Goal: Task Accomplishment & Management: Use online tool/utility

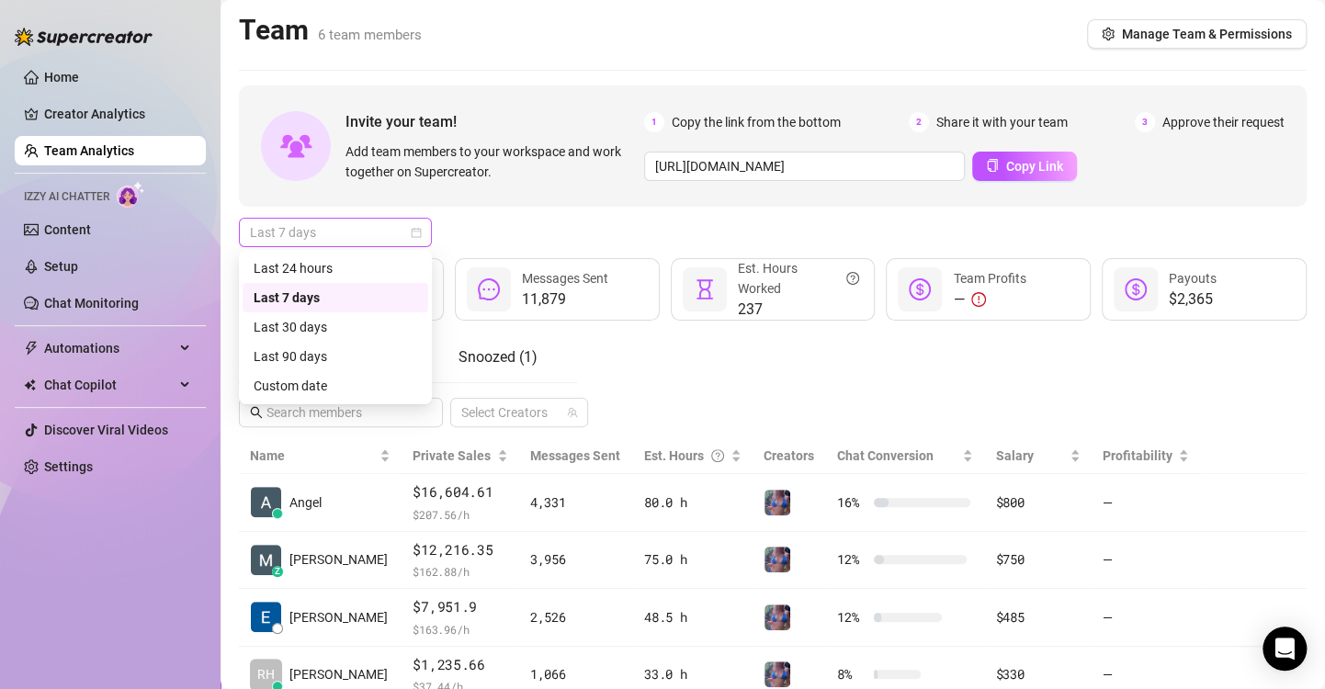
click at [407, 236] on span "Last 7 days" at bounding box center [335, 233] width 171 height 28
click at [297, 380] on div "Custom date" at bounding box center [336, 386] width 164 height 20
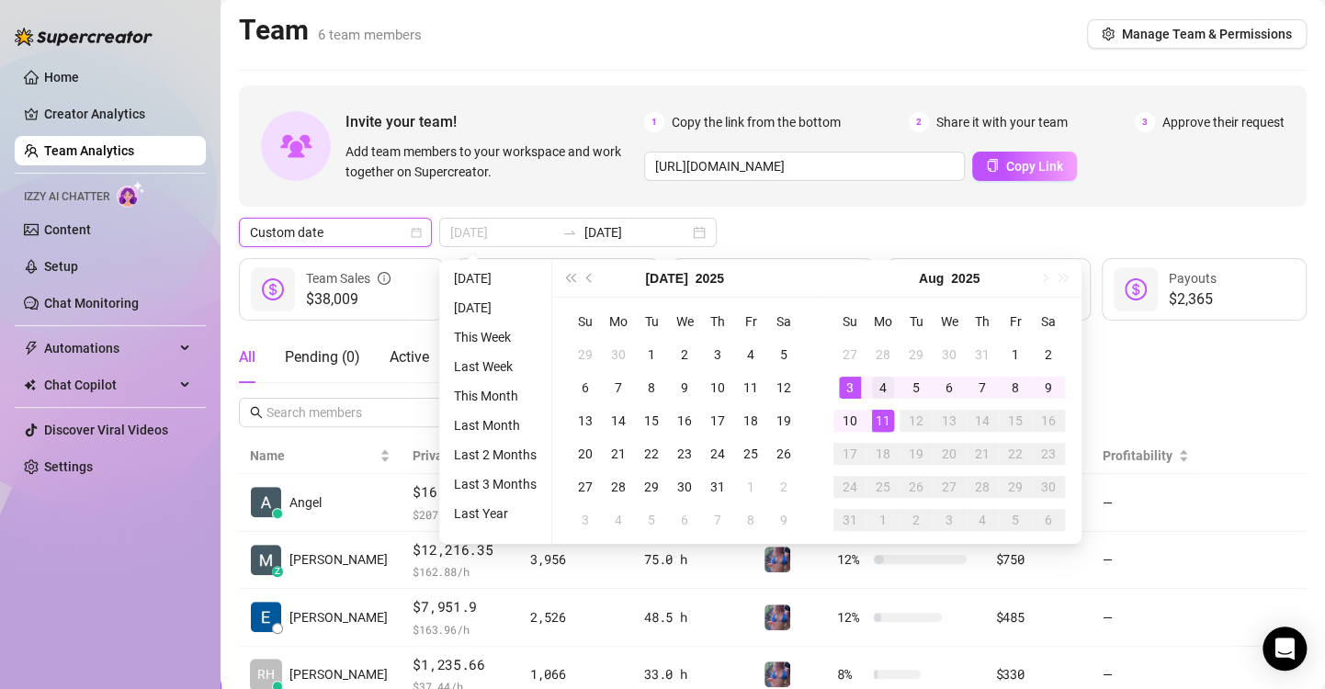
type input "2025-08-04"
click at [874, 386] on div "4" at bounding box center [883, 388] width 22 height 22
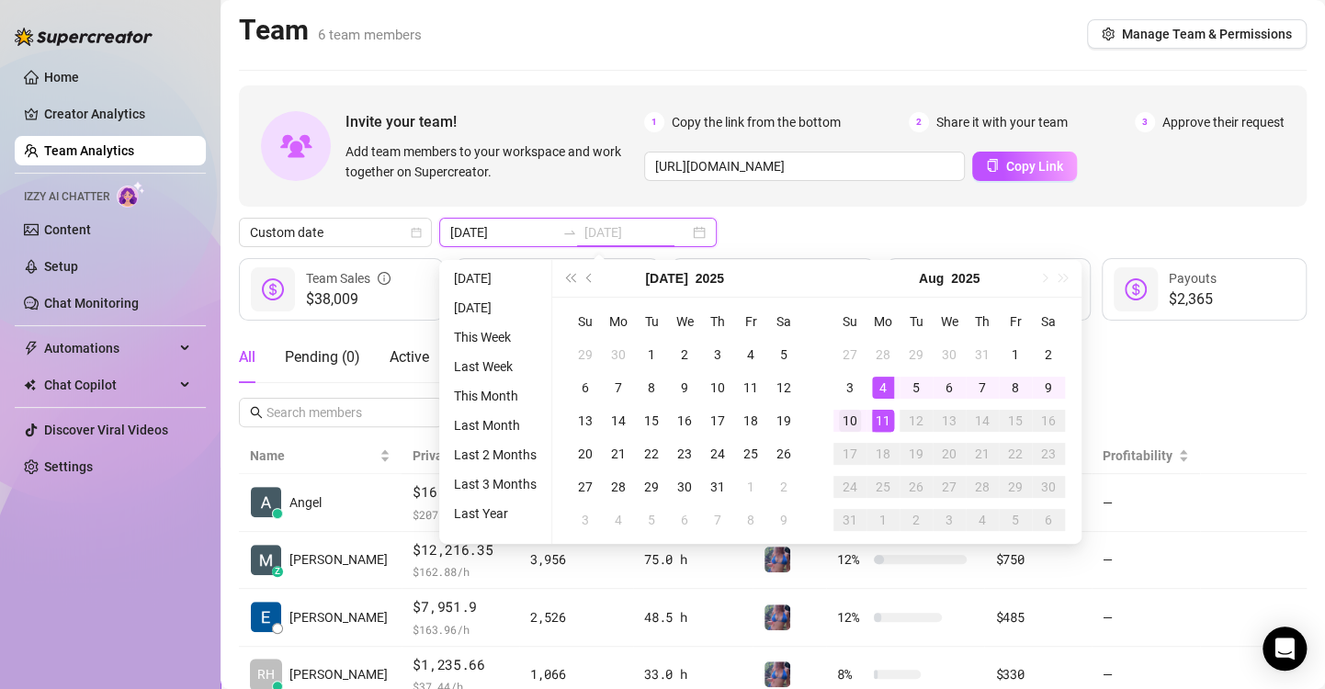
type input "2025-08-10"
click at [851, 417] on div "10" at bounding box center [850, 421] width 22 height 22
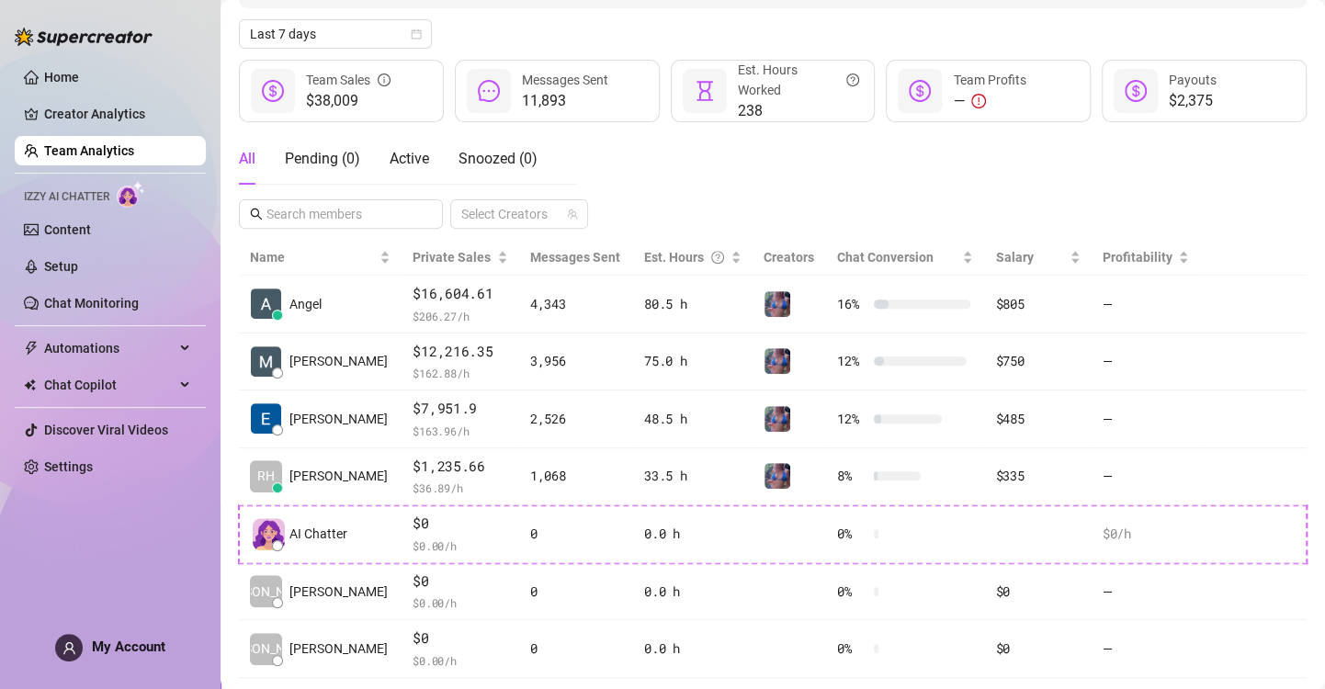
scroll to position [240, 0]
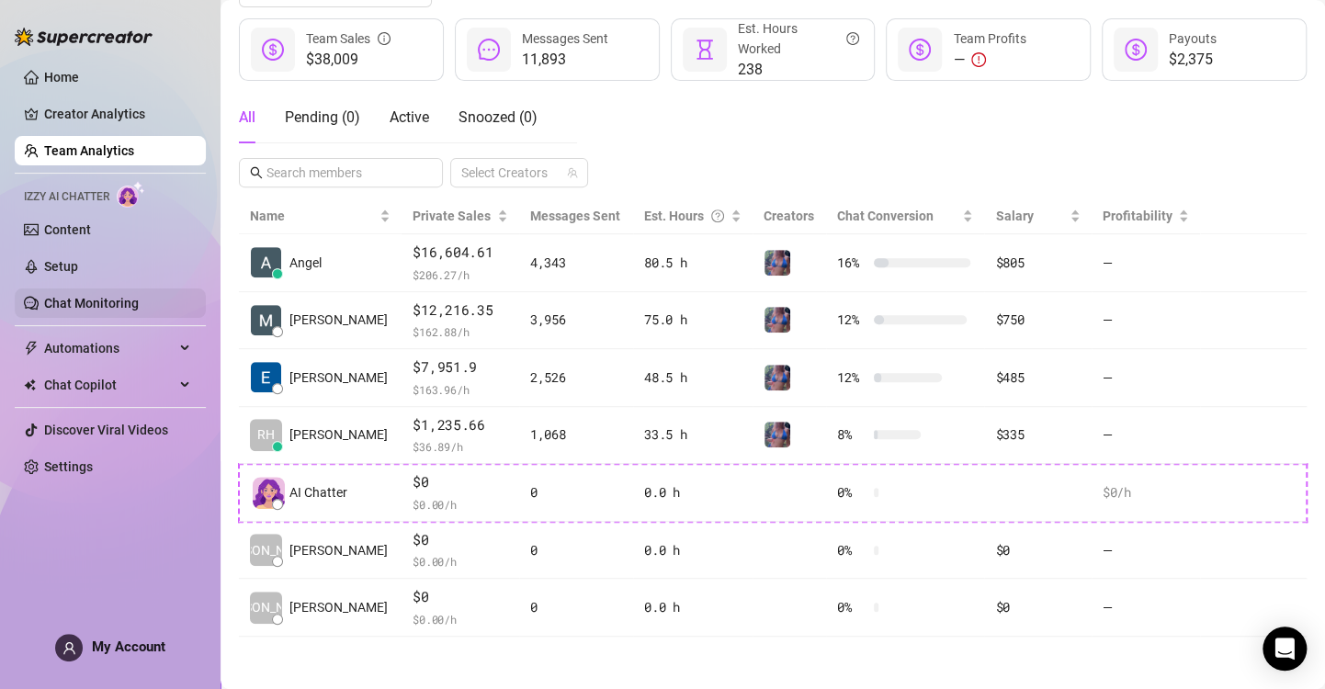
click at [108, 298] on link "Chat Monitoring" at bounding box center [91, 303] width 95 height 15
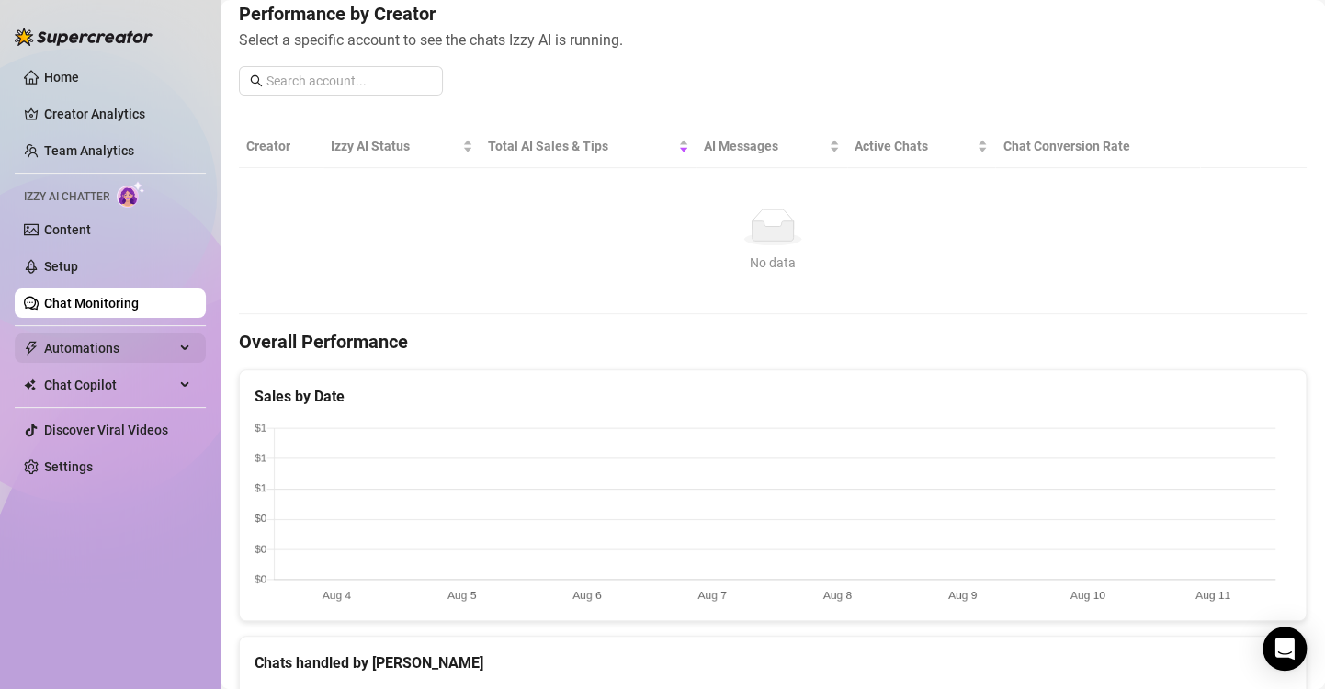
click at [149, 346] on span "Automations" at bounding box center [109, 348] width 131 height 29
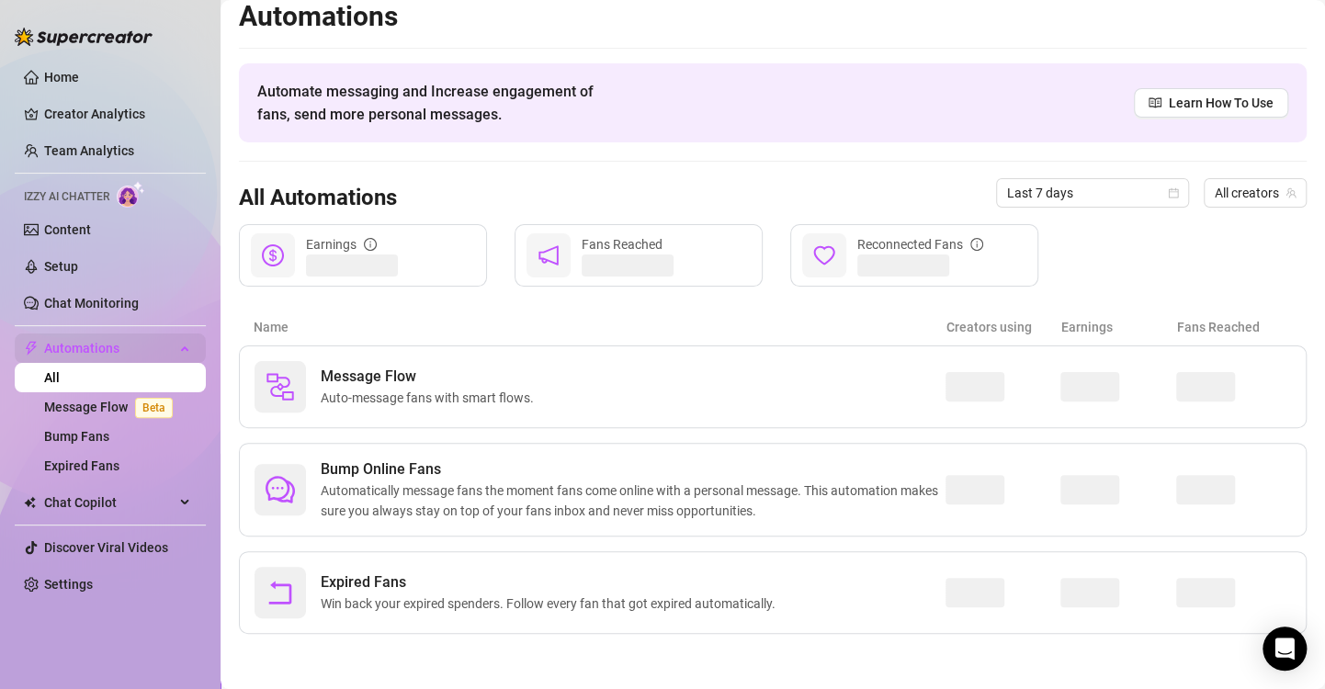
scroll to position [11, 0]
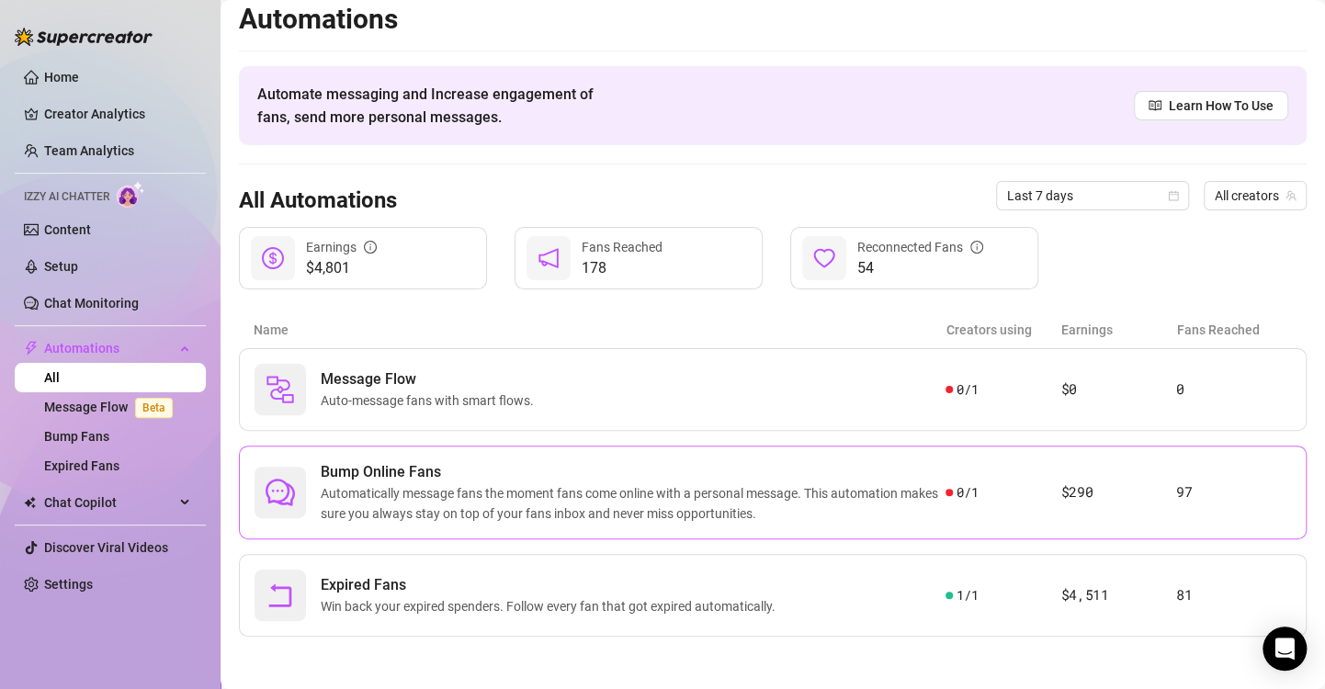
click at [400, 483] on span "Automatically message fans the moment fans come online with a personal message.…" at bounding box center [633, 503] width 625 height 40
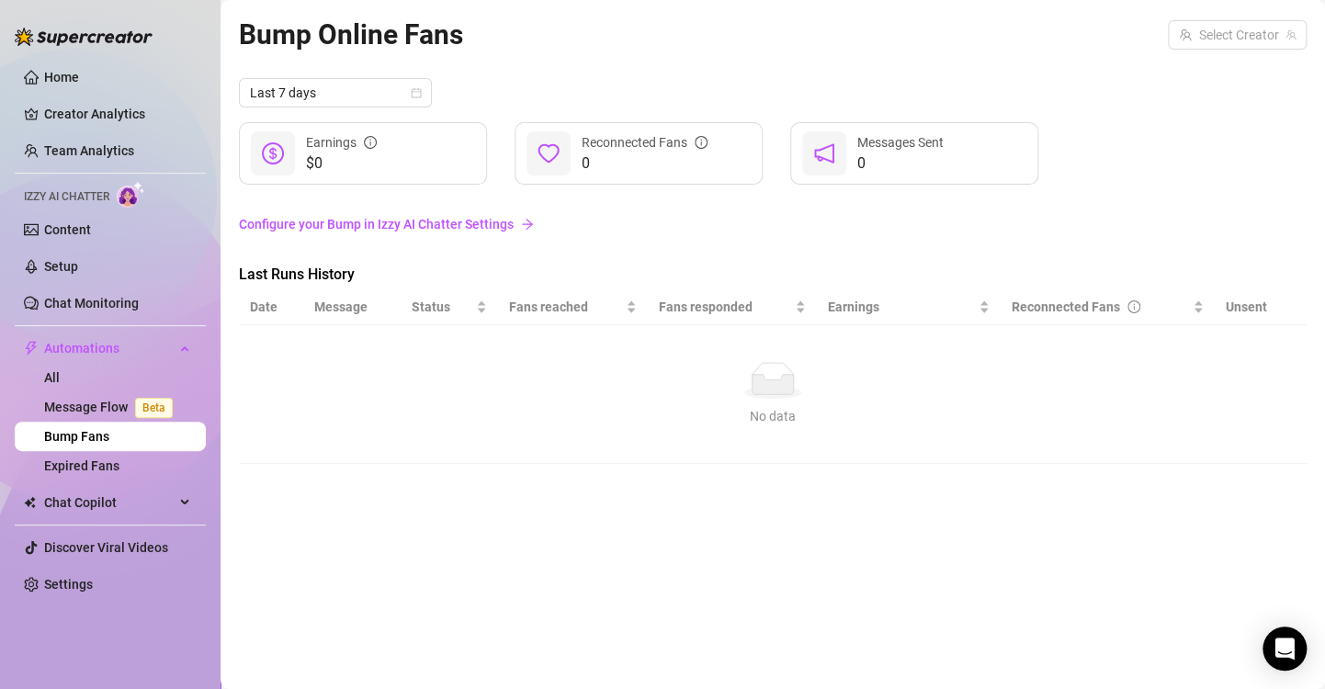
click at [342, 221] on link "Configure your Bump in Izzy AI Chatter Settings" at bounding box center [773, 224] width 1068 height 20
